Goal: Task Accomplishment & Management: Complete application form

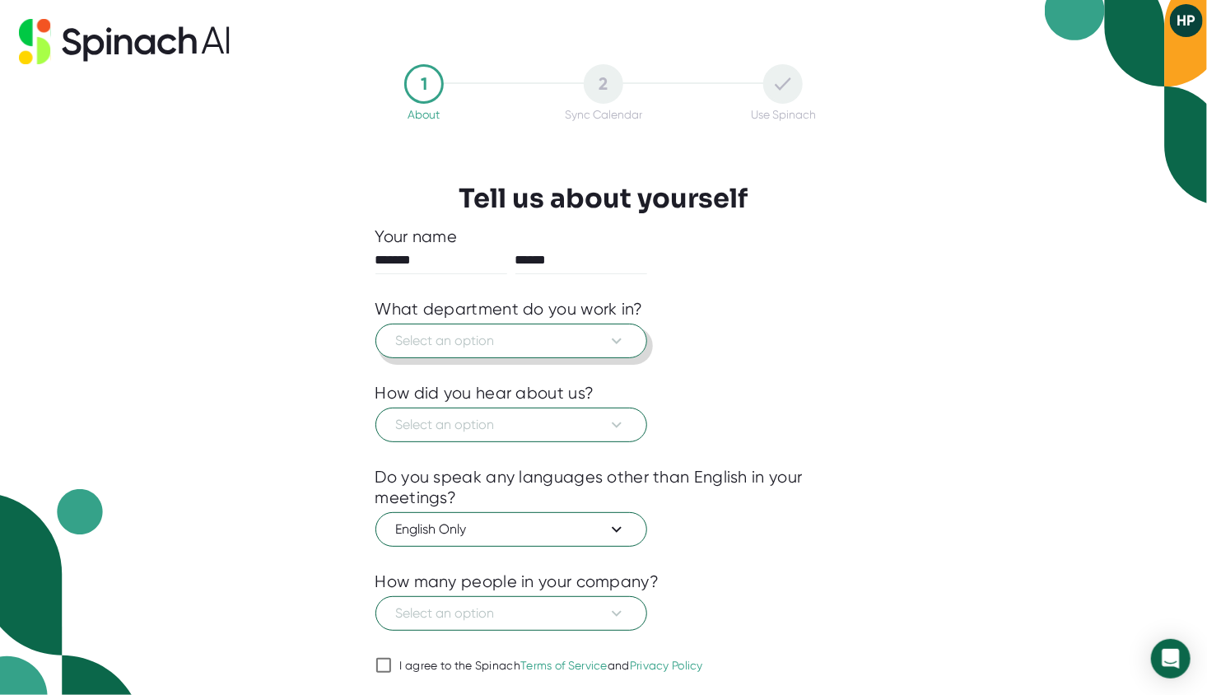
click at [600, 347] on span "Select an option" at bounding box center [511, 341] width 231 height 20
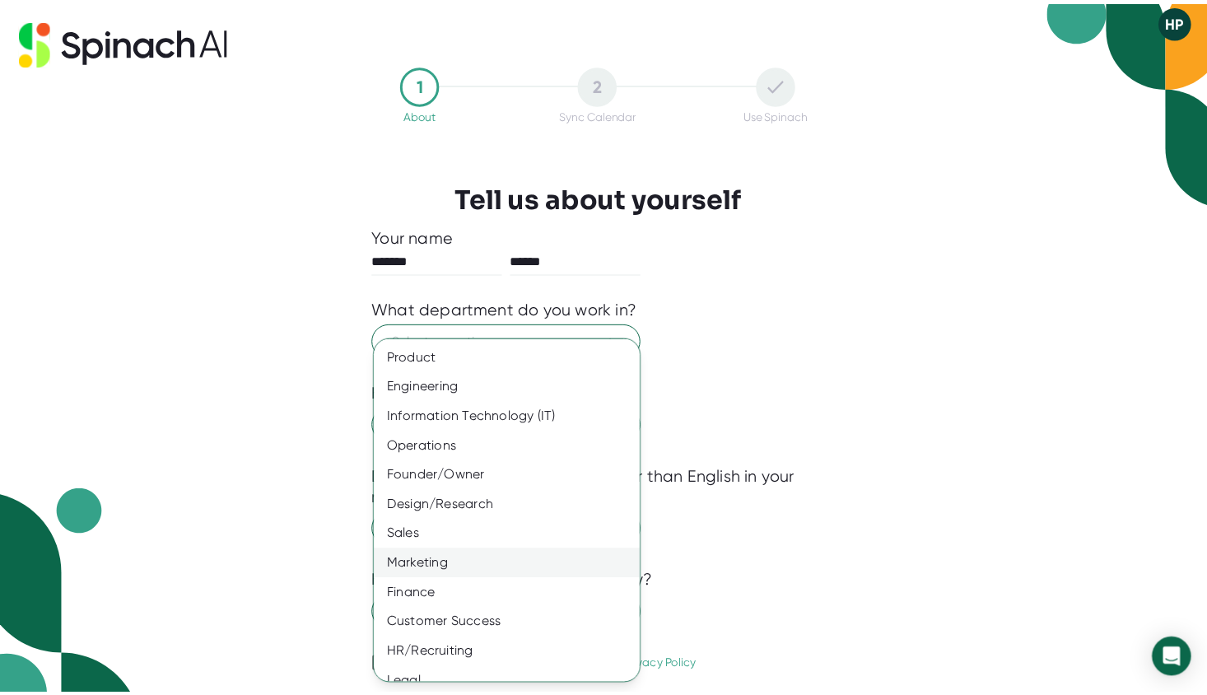
scroll to position [45, 0]
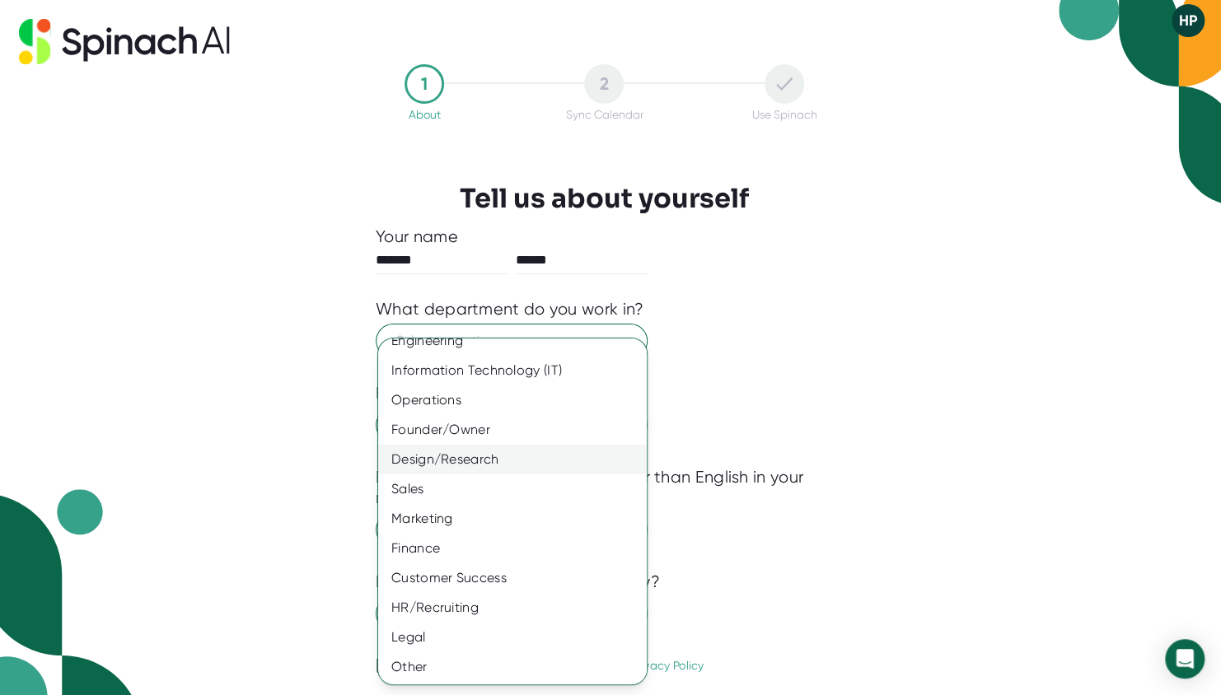
click at [497, 455] on div "Design/Research" at bounding box center [518, 460] width 281 height 30
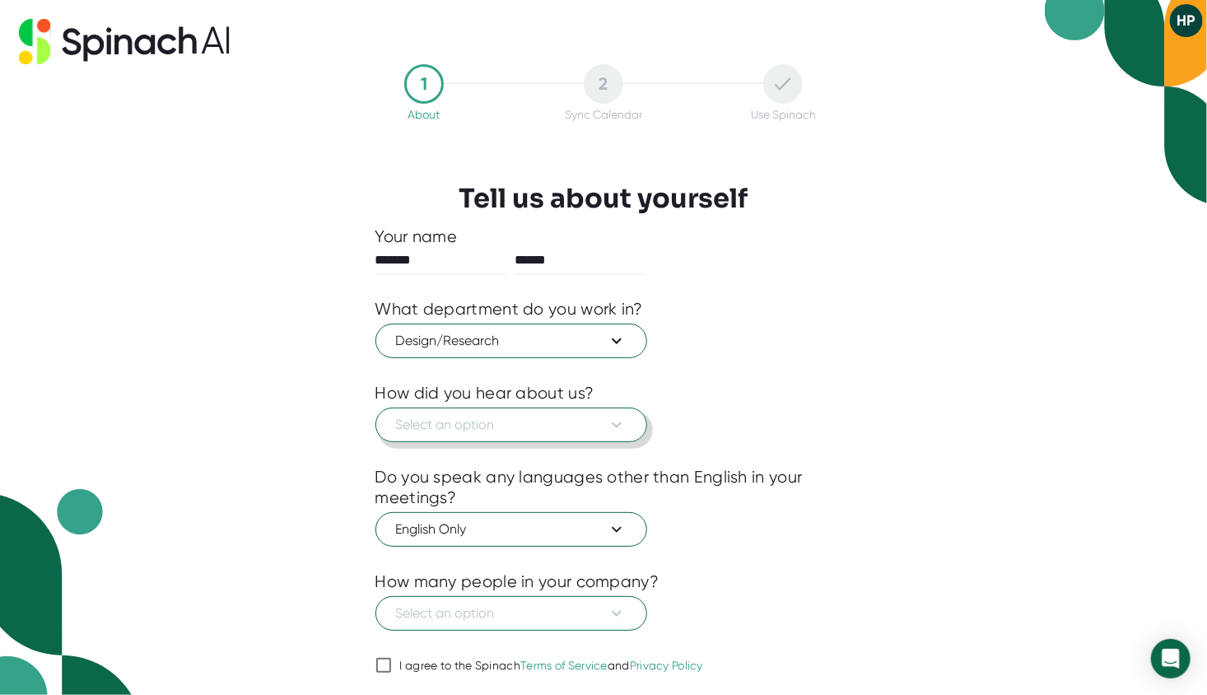
click at [558, 427] on span "Select an option" at bounding box center [511, 425] width 231 height 20
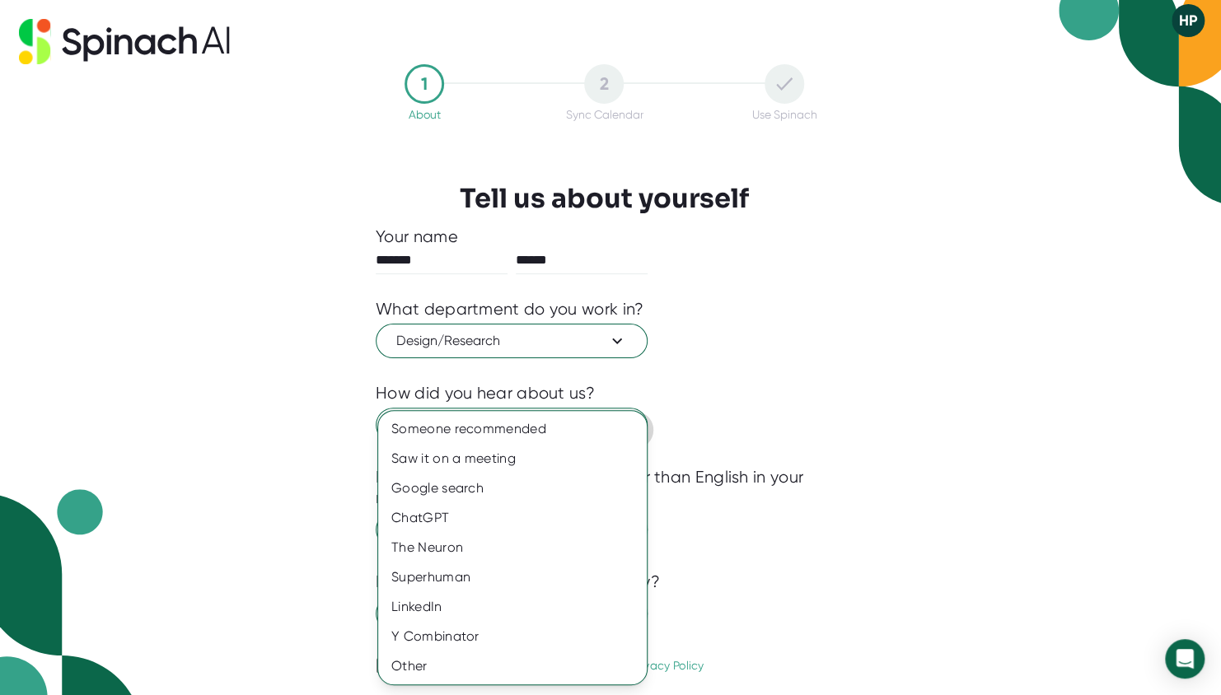
click at [558, 427] on div "Someone recommended" at bounding box center [512, 429] width 268 height 30
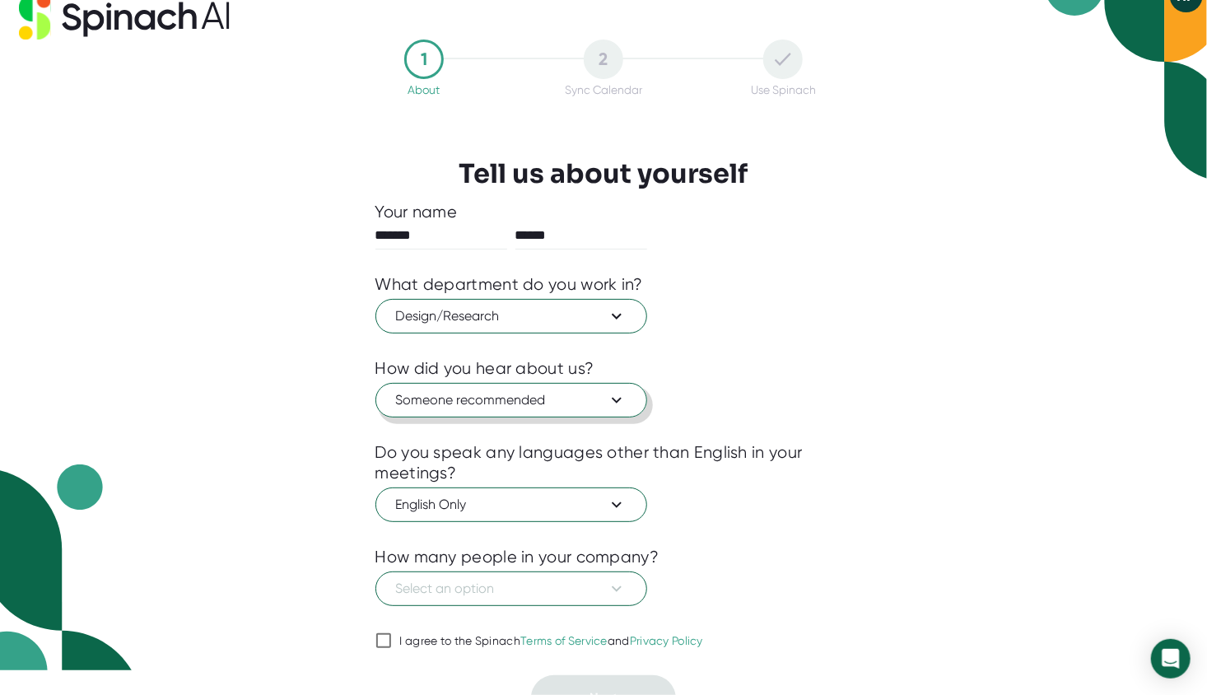
scroll to position [49, 0]
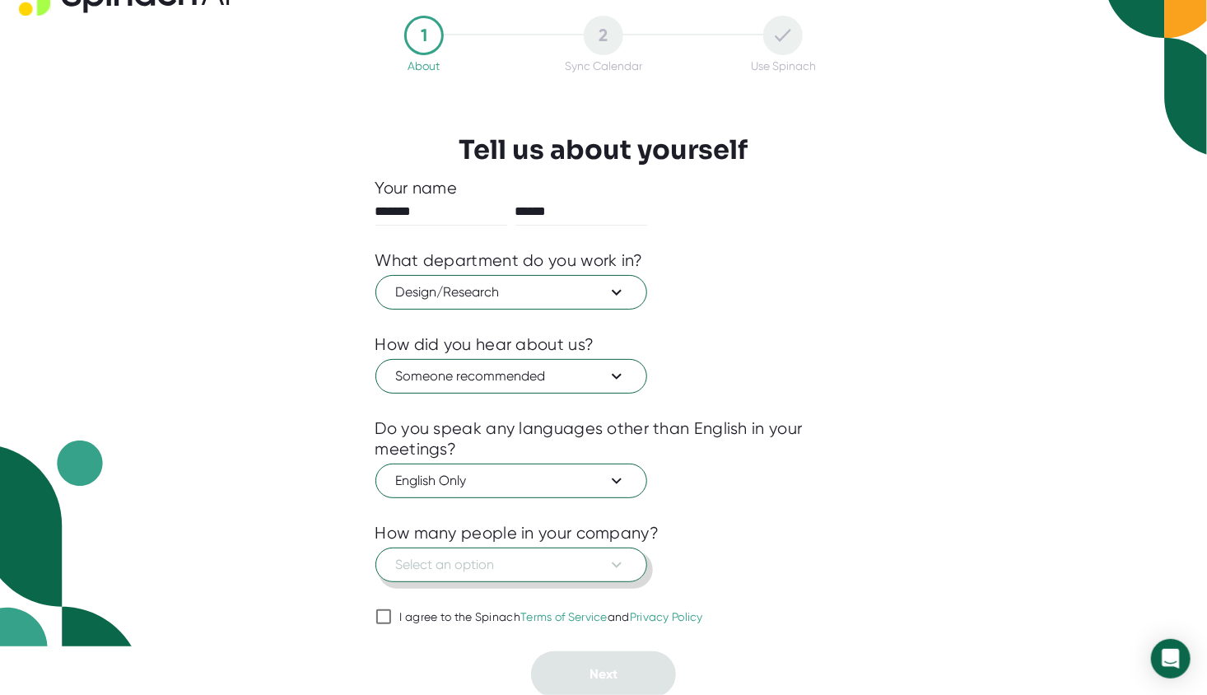
click at [581, 562] on span "Select an option" at bounding box center [511, 565] width 231 height 20
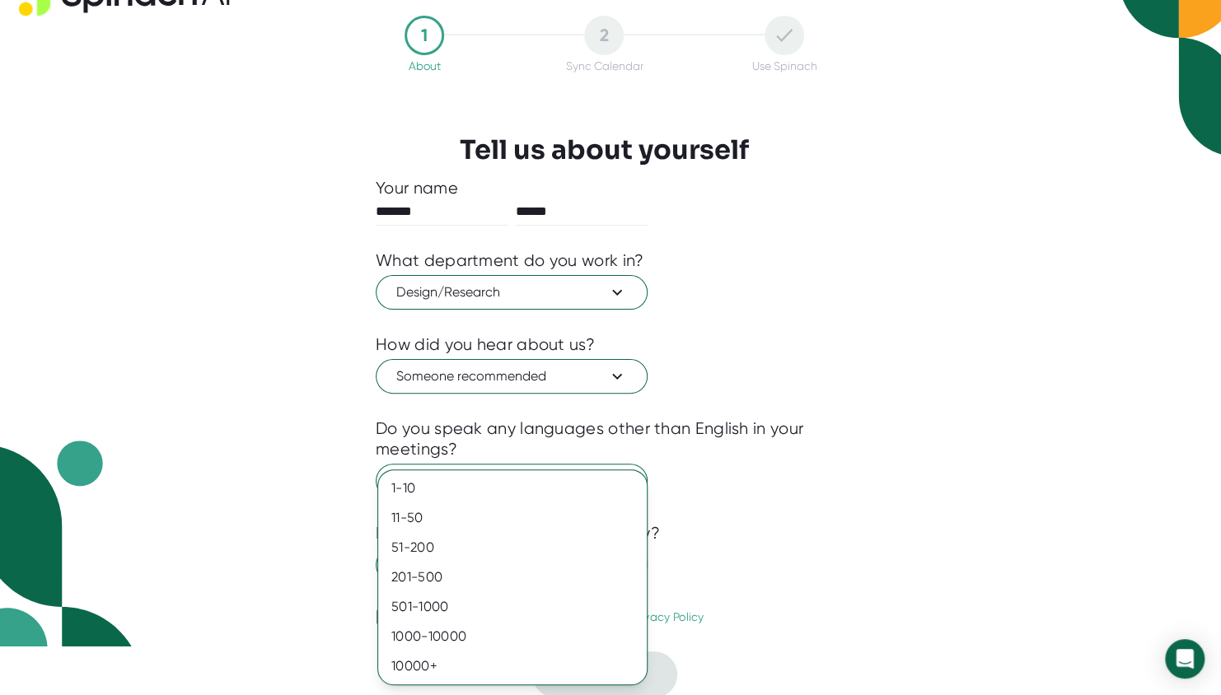
click at [941, 549] on div at bounding box center [610, 347] width 1221 height 695
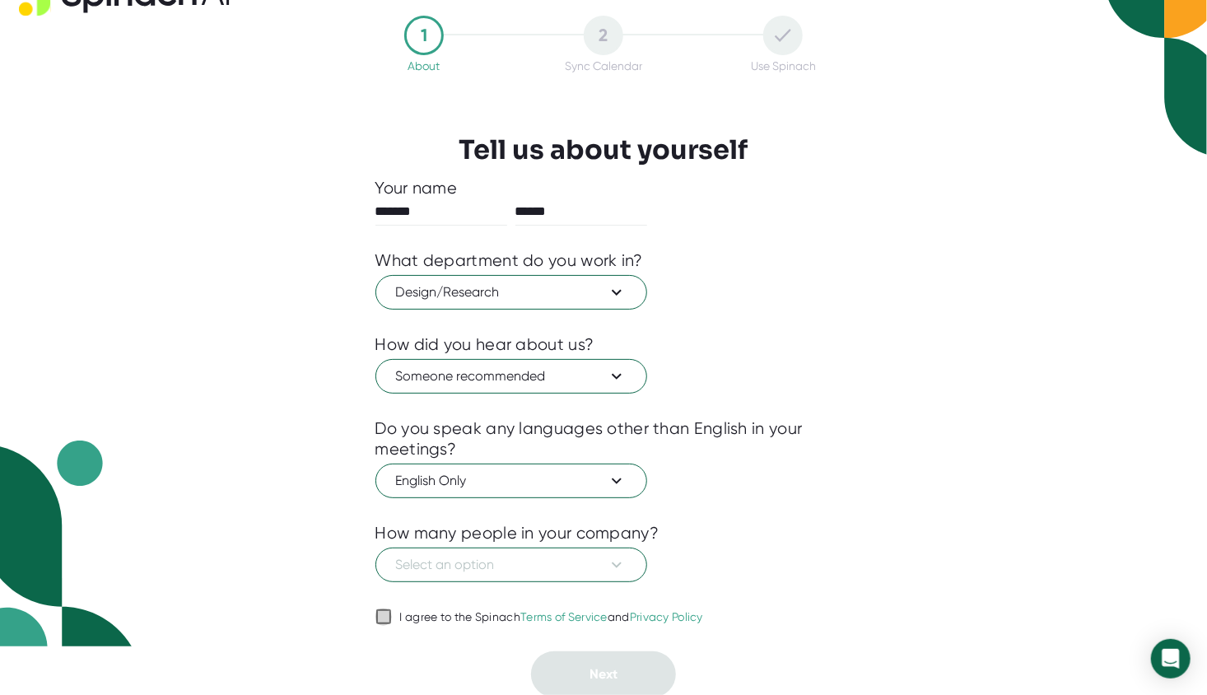
click at [380, 619] on input "I agree to the Spinach Terms of Service and Privacy Policy" at bounding box center [384, 617] width 16 height 20
checkbox input "true"
click at [482, 557] on span "Select an option" at bounding box center [511, 565] width 231 height 20
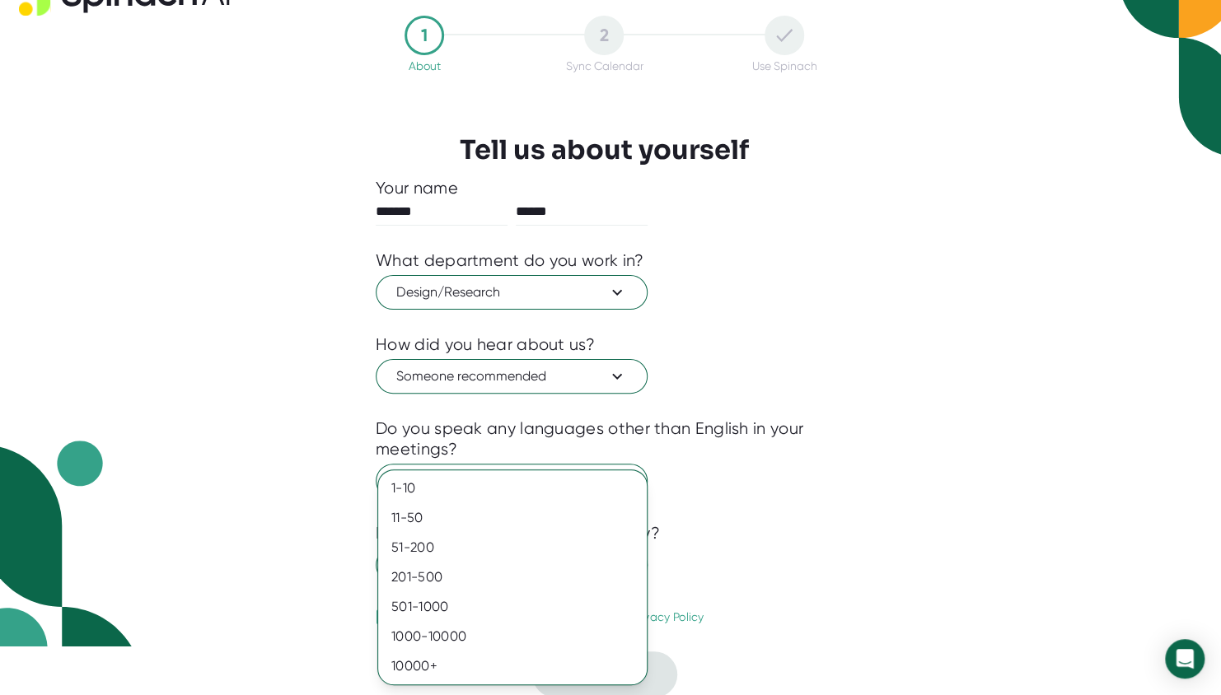
click at [834, 529] on div at bounding box center [610, 347] width 1221 height 695
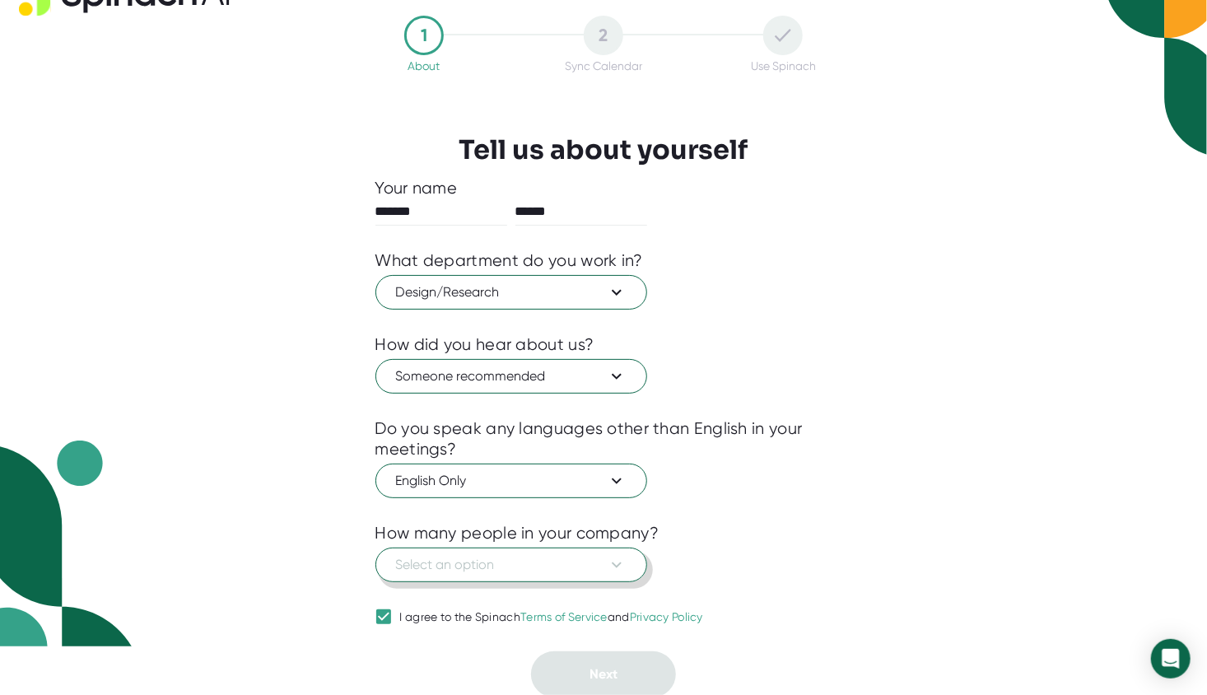
click at [515, 563] on span "Select an option" at bounding box center [511, 565] width 231 height 20
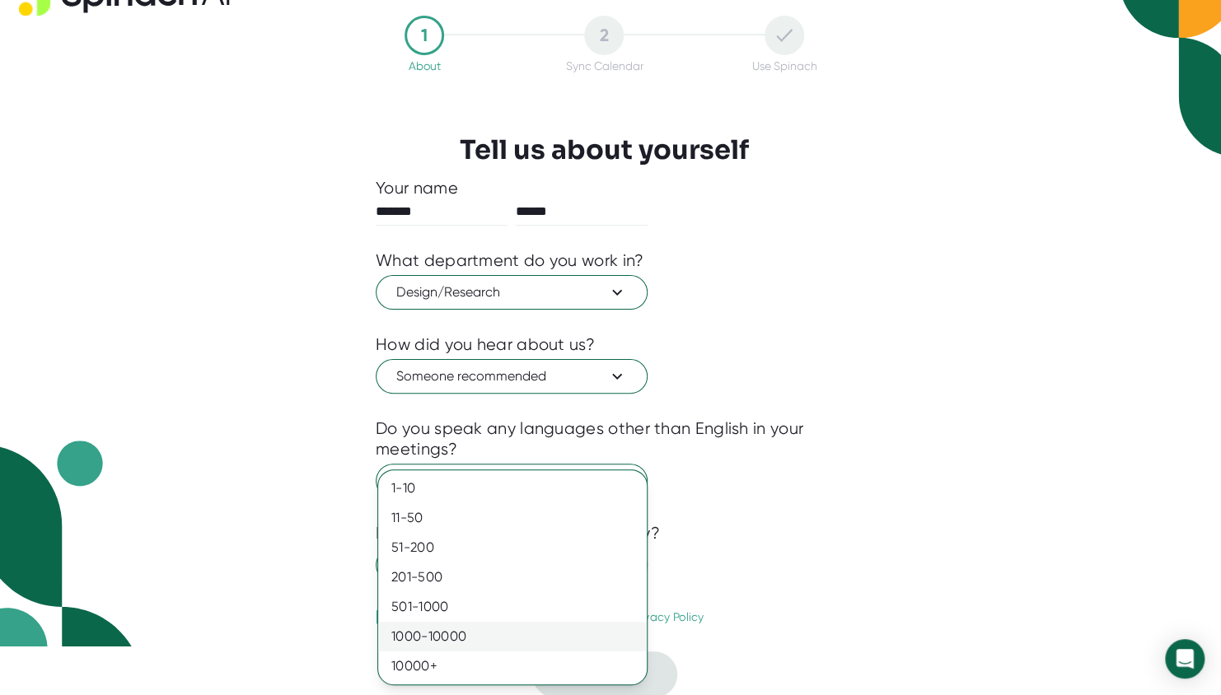
click at [505, 632] on div "1000-10000" at bounding box center [512, 637] width 268 height 30
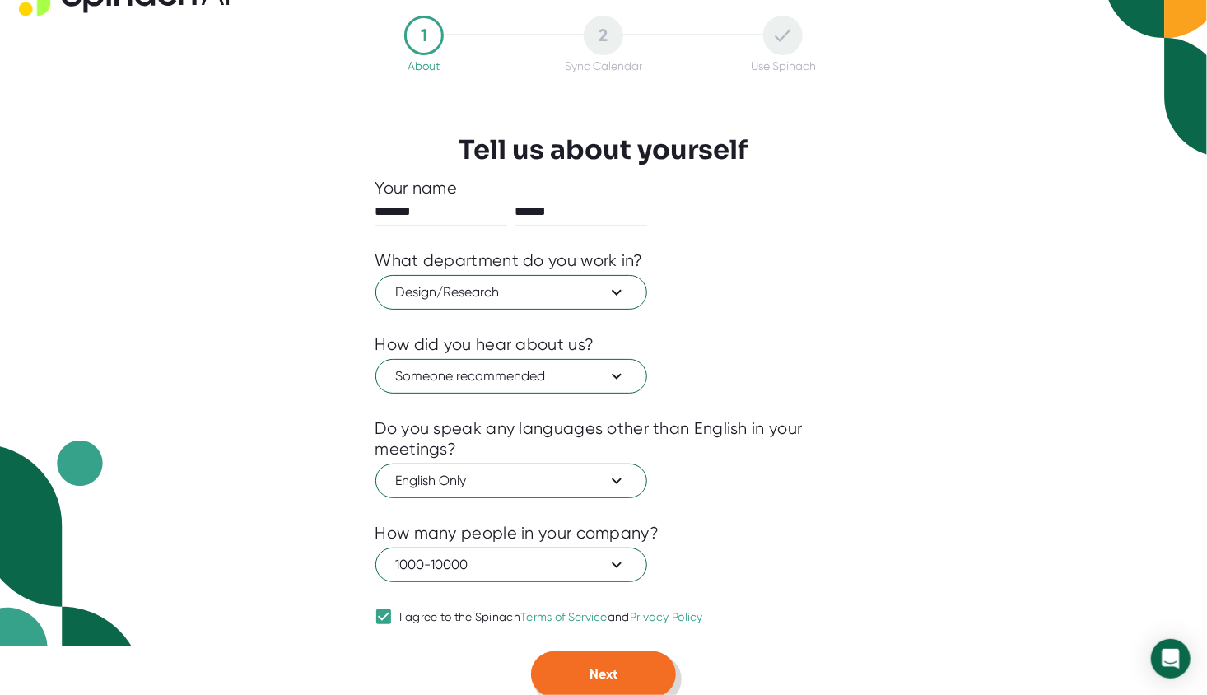
click at [607, 666] on span "Next" at bounding box center [604, 674] width 28 height 16
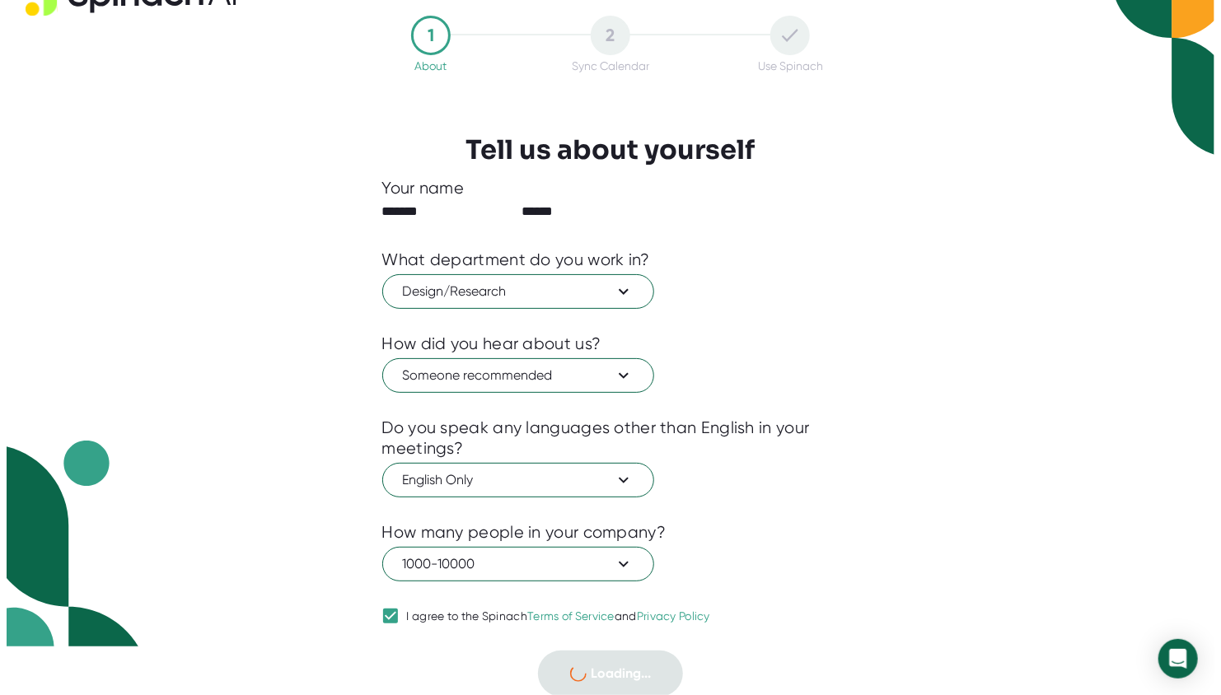
scroll to position [0, 0]
